Goal: Transaction & Acquisition: Purchase product/service

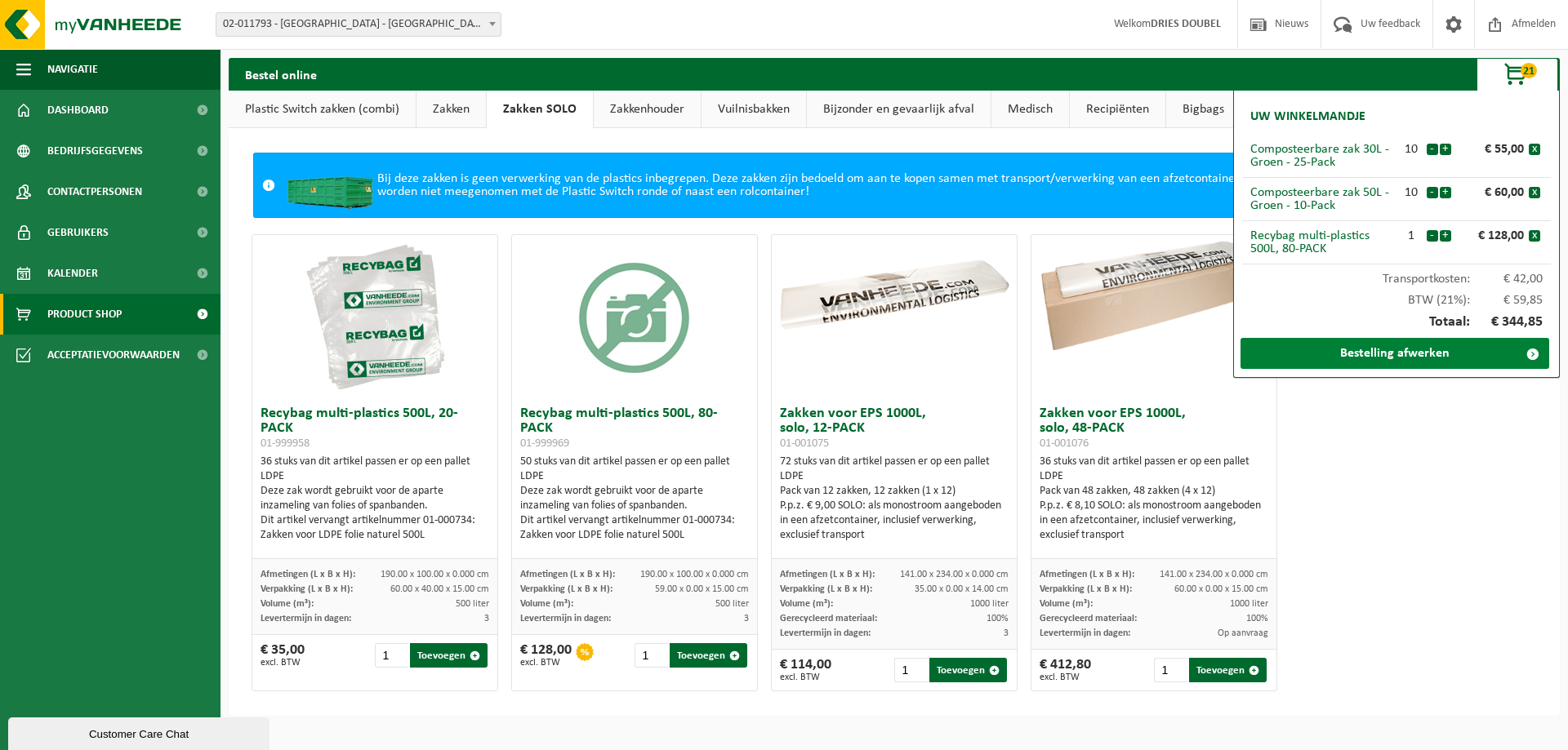
click at [1450, 351] on link "Bestelling afwerken" at bounding box center [1395, 353] width 309 height 31
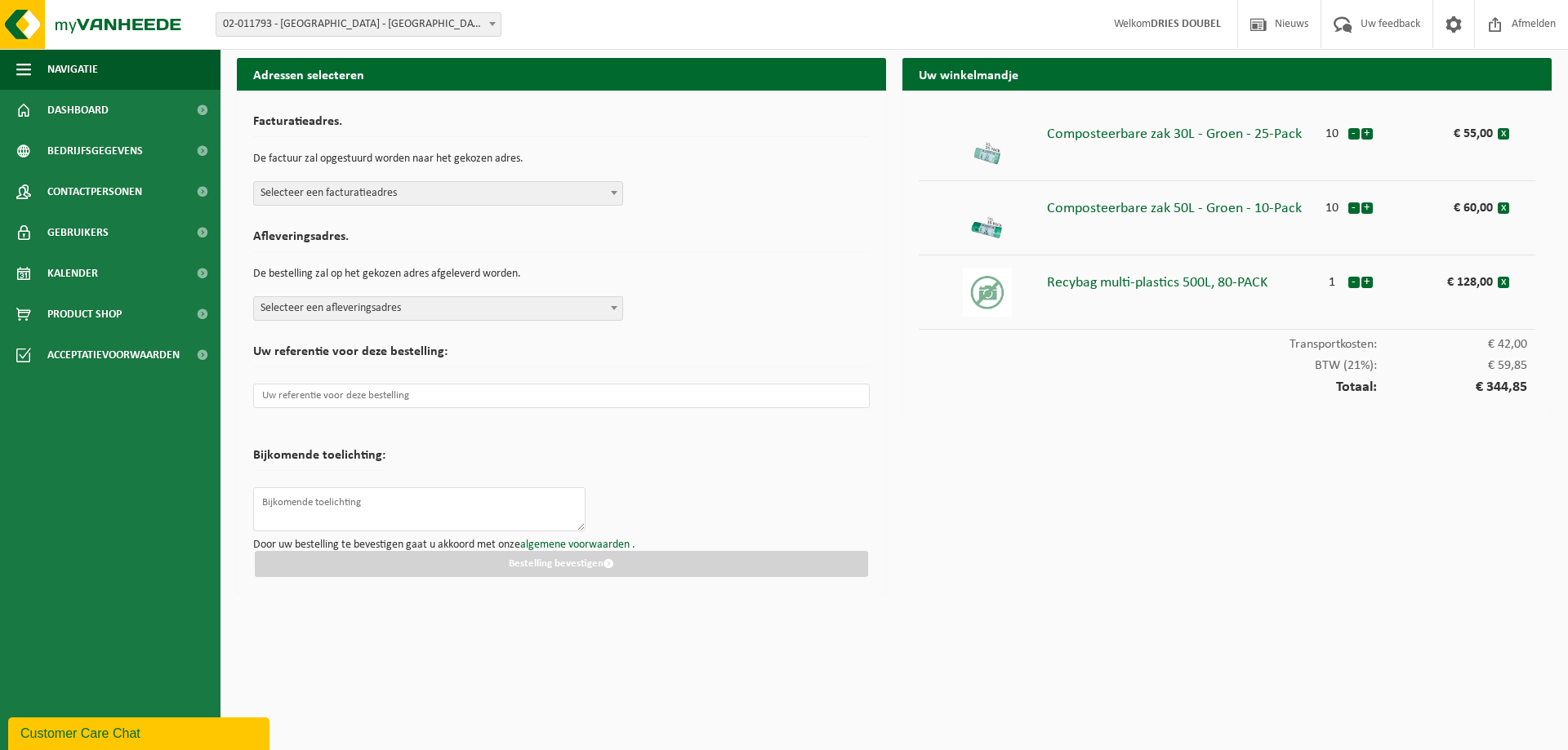
click at [416, 189] on span "Selecteer een facturatieadres" at bounding box center [438, 193] width 368 height 23
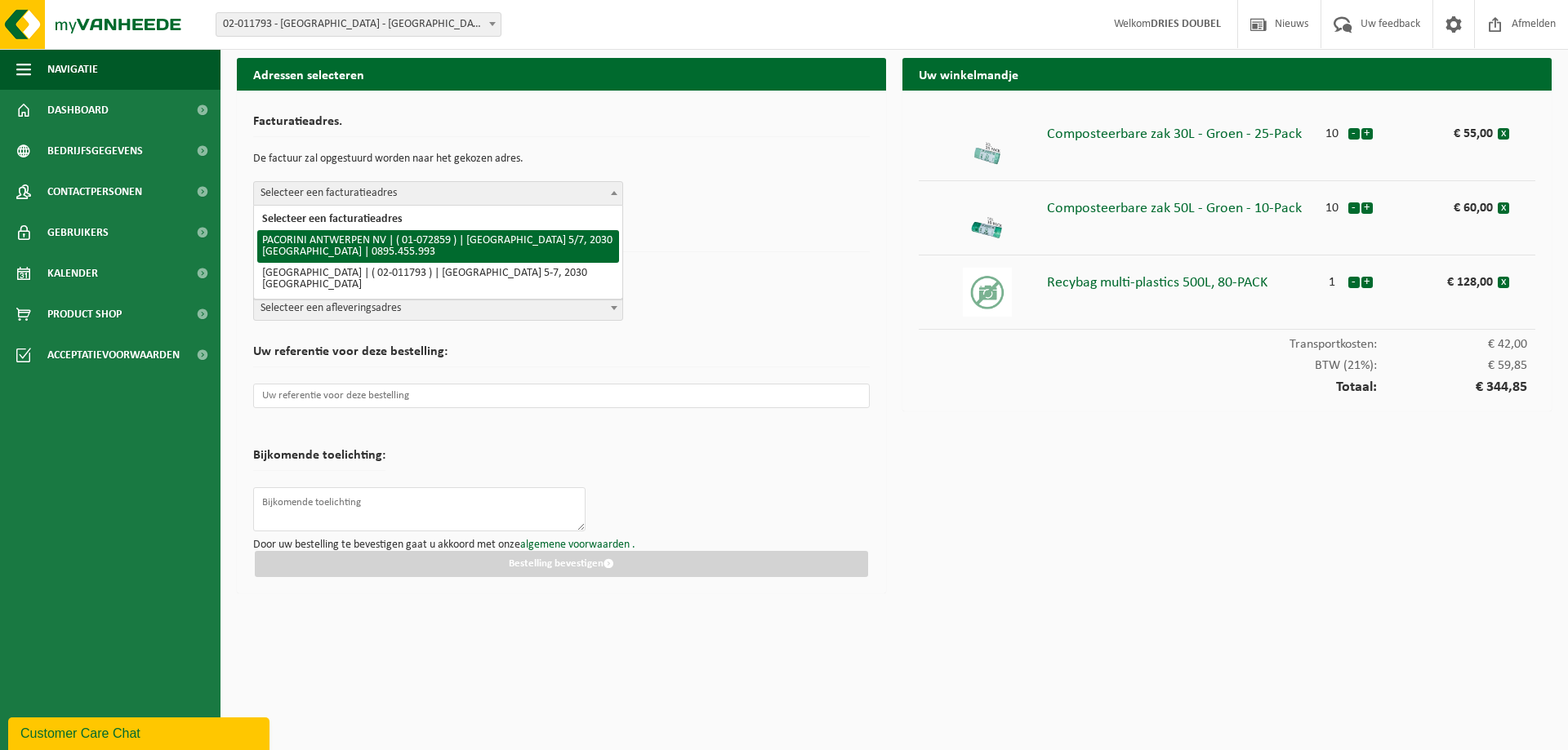
select select "9302"
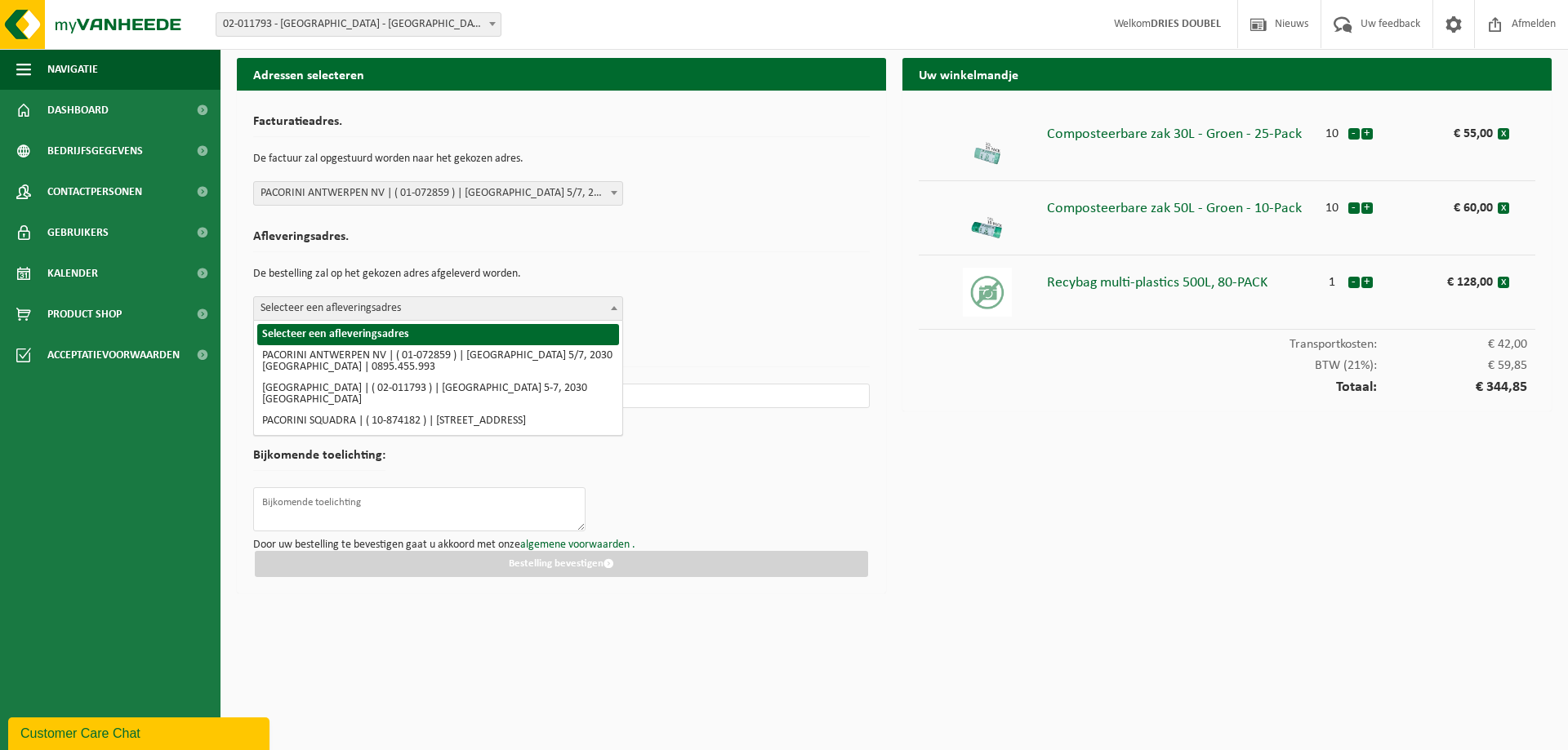
click at [414, 315] on span "Selecteer een afleveringsadres" at bounding box center [438, 308] width 368 height 23
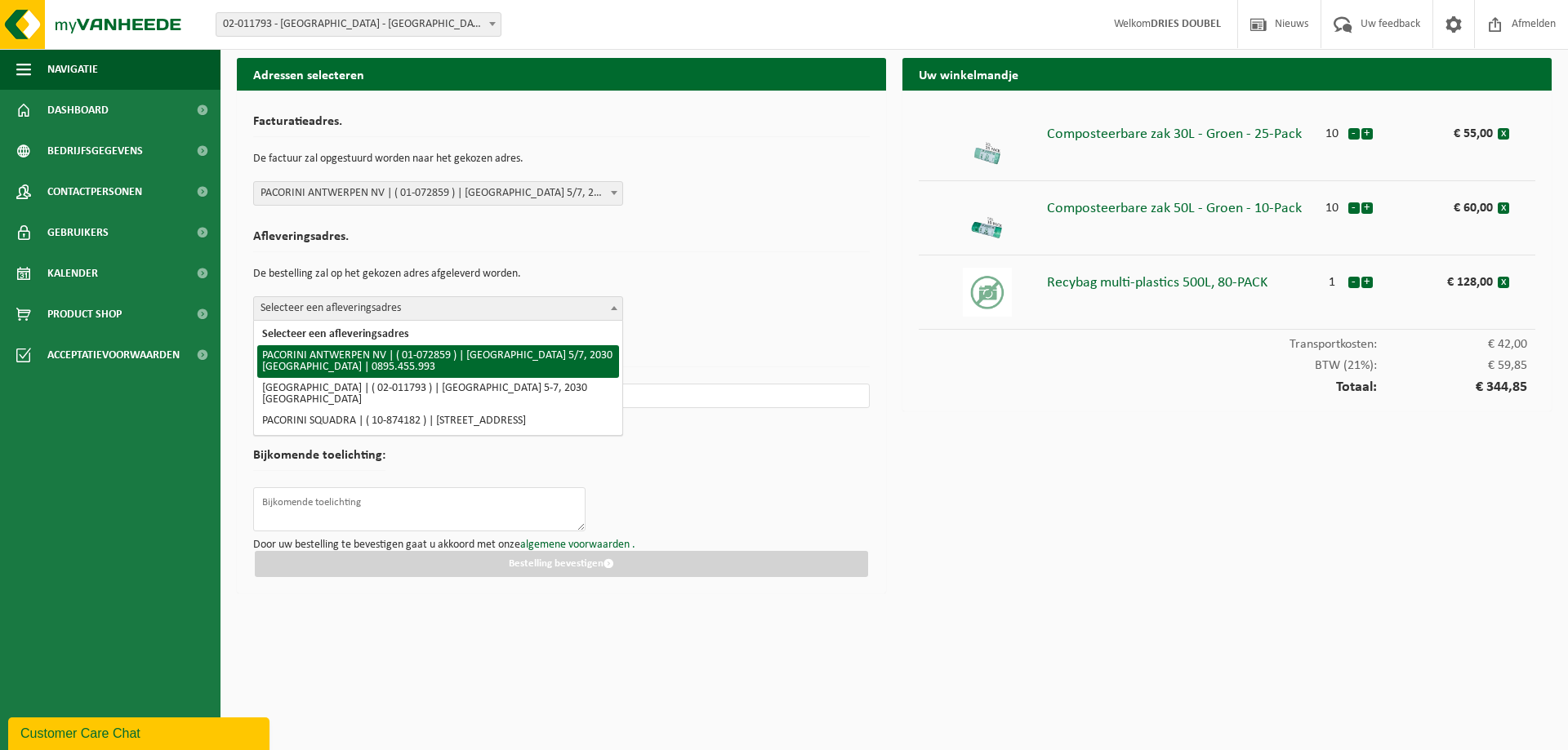
select select "9302"
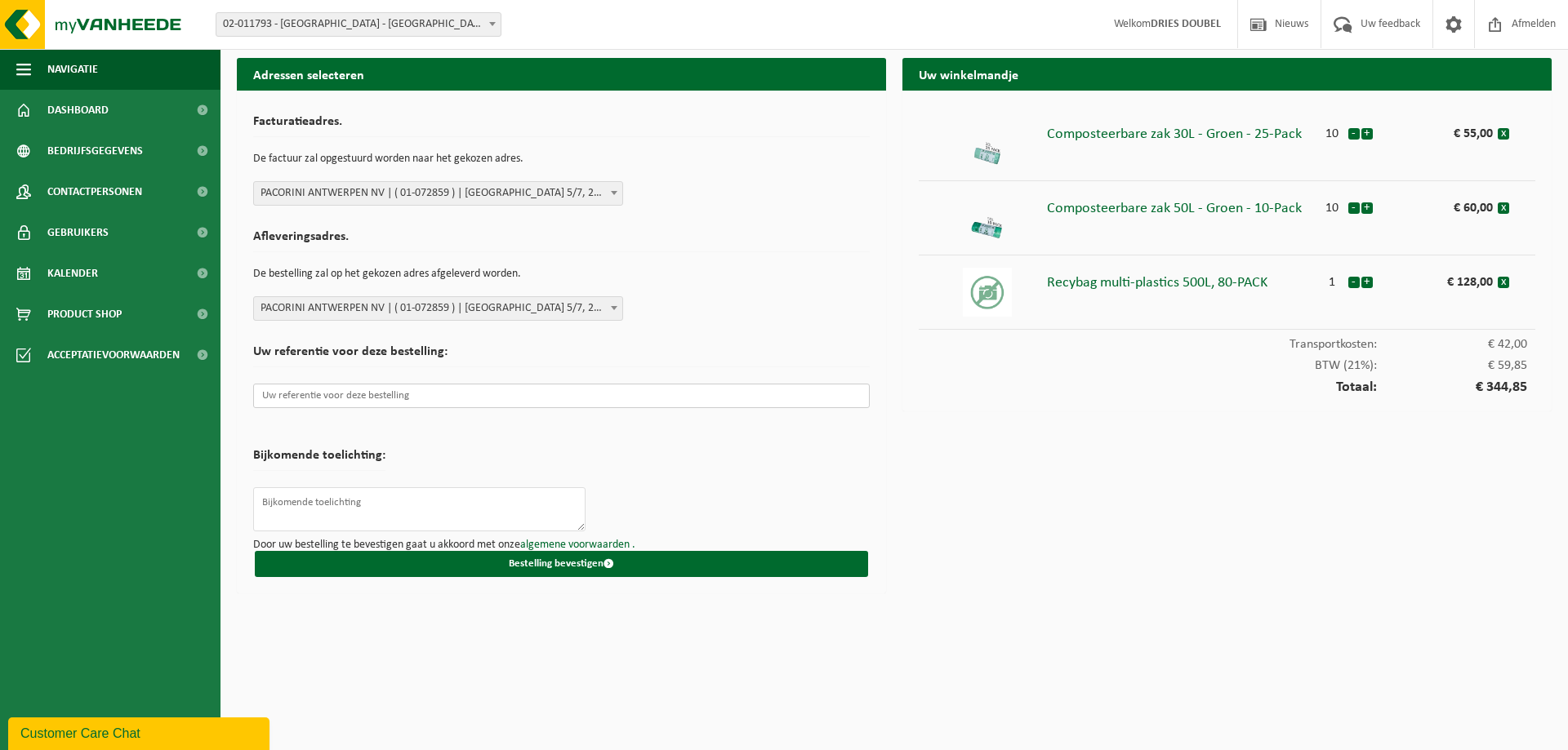
click at [314, 394] on input "text" at bounding box center [561, 396] width 616 height 24
paste input "PO-250198"
type input "PO-250198"
click at [578, 561] on button "Bestelling bevestigen" at bounding box center [562, 564] width 614 height 26
